Goal: Find contact information: Find contact information

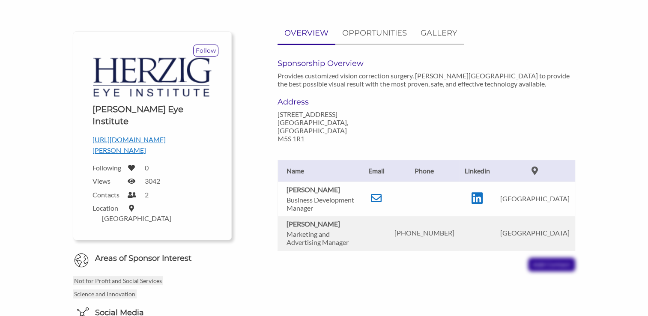
scroll to position [70, 0]
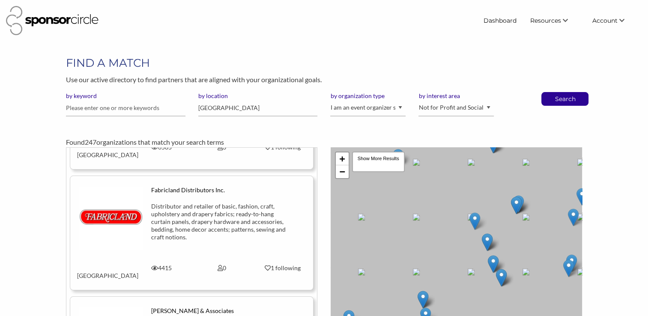
scroll to position [4634, 0]
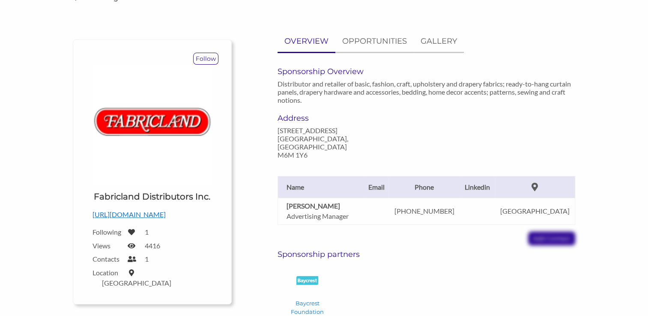
scroll to position [68, 0]
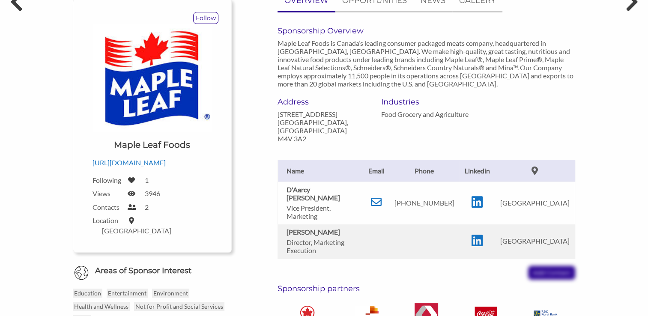
scroll to position [104, 0]
click at [482, 195] on icon at bounding box center [476, 201] width 11 height 13
click at [380, 196] on icon at bounding box center [376, 201] width 11 height 11
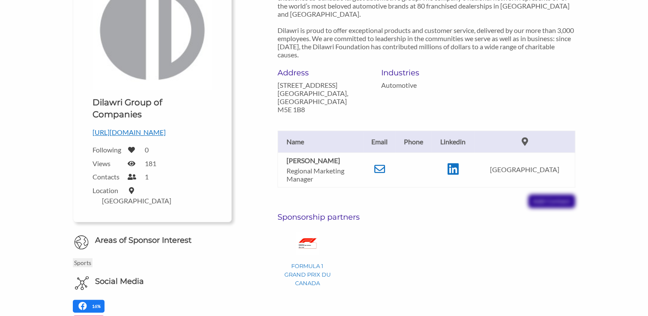
scroll to position [158, 0]
click at [384, 163] on icon at bounding box center [379, 168] width 11 height 11
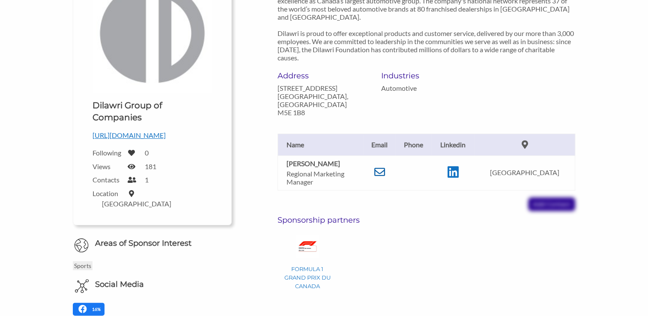
scroll to position [159, 0]
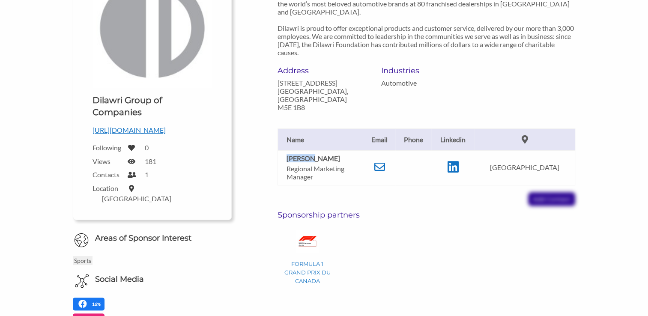
drag, startPoint x: 285, startPoint y: 151, endPoint x: 309, endPoint y: 151, distance: 24.0
click at [309, 151] on td "Jennifer Hsu Regional Marketing Manager" at bounding box center [321, 167] width 86 height 35
click at [312, 154] on b "Jennifer Hsu" at bounding box center [313, 158] width 54 height 8
drag, startPoint x: 312, startPoint y: 151, endPoint x: 290, endPoint y: 149, distance: 21.9
click at [290, 154] on b "Jennifer Hsu" at bounding box center [313, 158] width 54 height 8
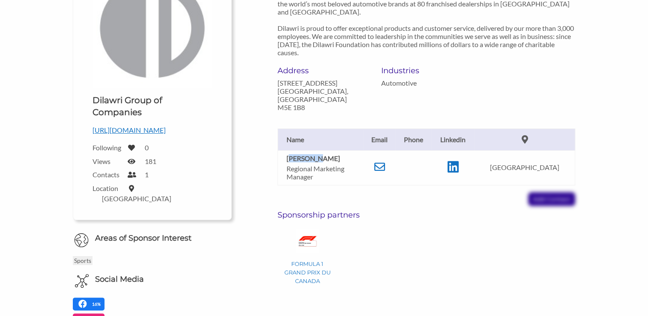
copy b "ennifer"
drag, startPoint x: 280, startPoint y: 149, endPoint x: 311, endPoint y: 148, distance: 31.7
click at [311, 150] on td "Jennifer Hsu Regional Marketing Manager" at bounding box center [321, 167] width 86 height 35
copy b "Jennifer"
